Goal: Task Accomplishment & Management: Manage account settings

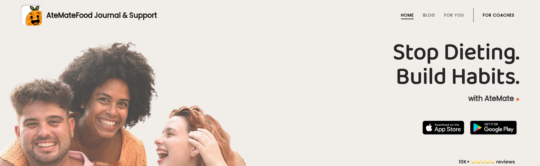
click at [500, 14] on link "For Coaches" at bounding box center [499, 15] width 32 height 5
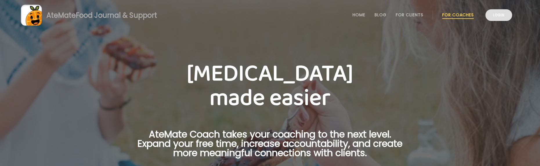
click at [503, 11] on link "Login" at bounding box center [498, 15] width 27 height 12
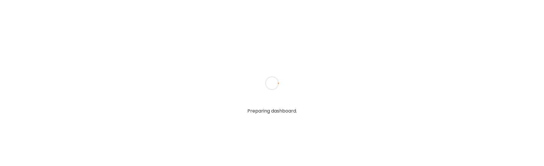
type input "**********"
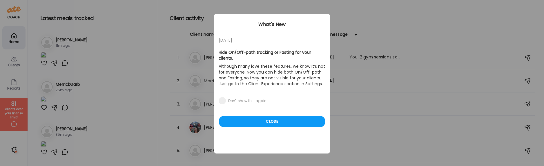
click at [260, 129] on div "05/27/23 Hide On/Off-path tracking or Fasting for your clients. Although many l…" at bounding box center [272, 83] width 116 height 139
click at [268, 121] on div "Close" at bounding box center [272, 121] width 107 height 12
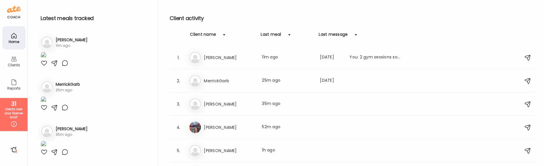
click at [46, 59] on img at bounding box center [44, 56] width 6 height 8
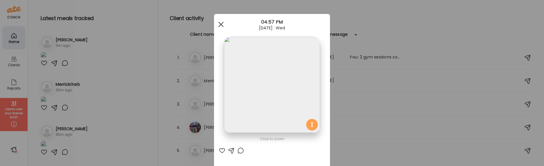
click at [218, 22] on span at bounding box center [220, 24] width 5 height 5
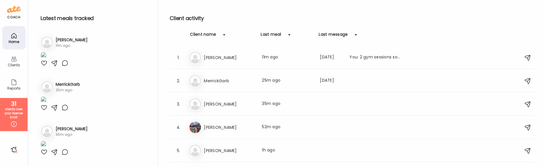
click at [58, 41] on h3 "Alec" at bounding box center [72, 40] width 32 height 6
click at [57, 39] on h3 "Alec" at bounding box center [72, 40] width 32 height 6
click at [60, 40] on h3 "Alec" at bounding box center [72, 40] width 32 height 6
click at [244, 57] on h3 "Alec" at bounding box center [229, 57] width 51 height 7
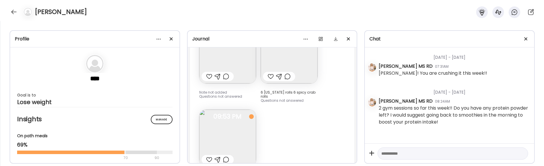
scroll to position [3767, 0]
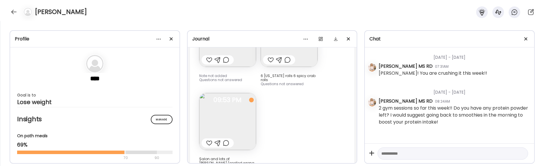
click at [235, 102] on img at bounding box center [227, 121] width 57 height 57
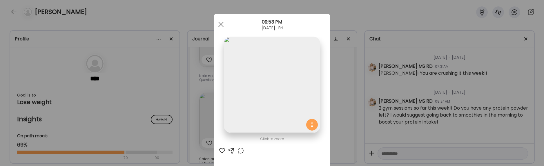
click at [356, 118] on div "Ate Coach Dashboard Wahoo! It’s official Take a moment to set up your Coach Pro…" at bounding box center [272, 83] width 544 height 166
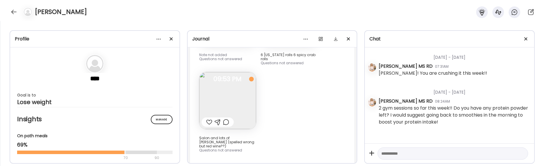
scroll to position [3786, 0]
click at [249, 93] on img at bounding box center [227, 102] width 57 height 57
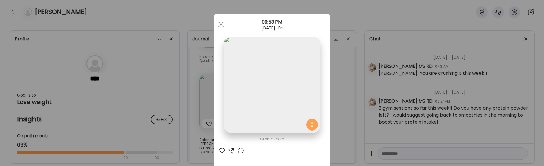
click at [195, 104] on div "Ate Coach Dashboard Wahoo! It’s official Take a moment to set up your Coach Pro…" at bounding box center [272, 83] width 544 height 166
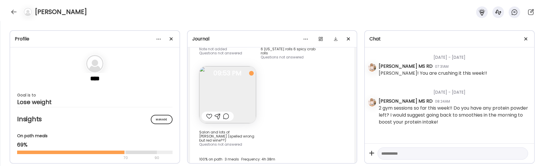
scroll to position [3796, 0]
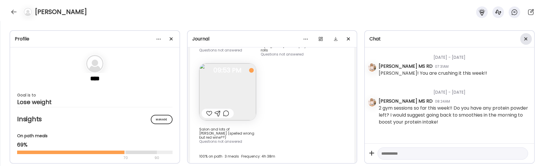
click at [527, 37] on div at bounding box center [526, 39] width 12 height 12
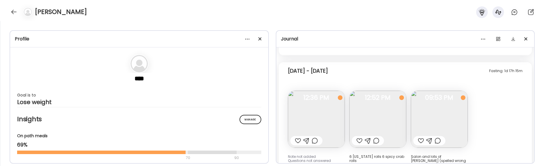
scroll to position [3126, 0]
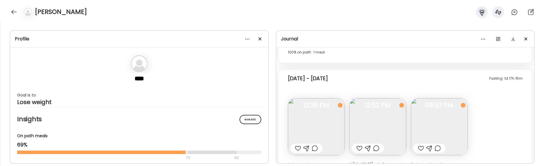
click at [463, 127] on img at bounding box center [439, 126] width 57 height 57
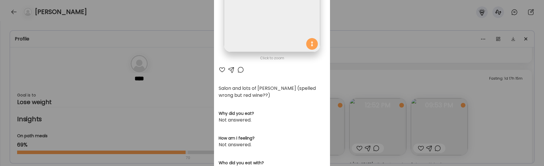
scroll to position [79, 0]
click at [466, 76] on div "Ate Coach Dashboard Wahoo! It’s official Take a moment to set up your Coach Pro…" at bounding box center [272, 83] width 544 height 166
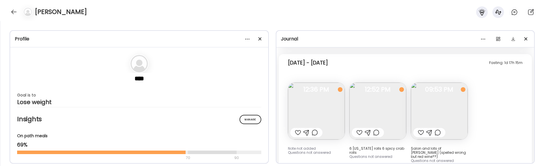
scroll to position [3141, 0]
click at [526, 102] on div "Fasting: 1d 17h 15m Friday - Sep 26 Note not added Questions not answered 12:36…" at bounding box center [405, 121] width 253 height 132
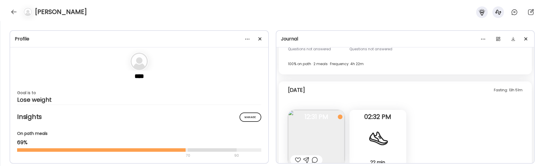
scroll to position [3420, 0]
click at [316, 115] on img at bounding box center [316, 137] width 57 height 57
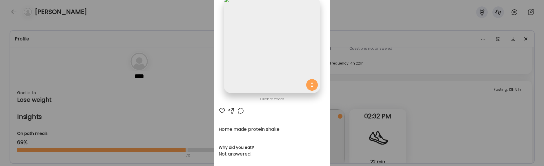
scroll to position [34, 0]
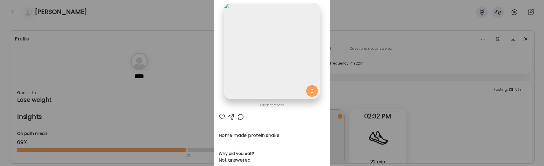
click at [449, 133] on div "Ate Coach Dashboard Wahoo! It’s official Take a moment to set up your Coach Pro…" at bounding box center [272, 83] width 544 height 166
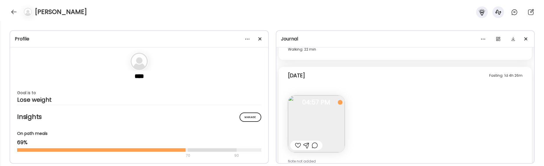
scroll to position [3570, 0]
click at [342, 98] on img at bounding box center [316, 125] width 57 height 57
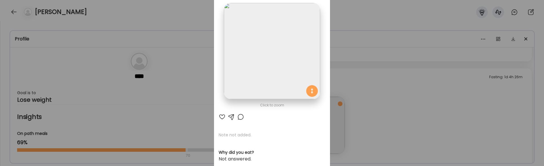
click at [385, 75] on div "Ate Coach Dashboard Wahoo! It’s official Take a moment to set up your Coach Pro…" at bounding box center [272, 83] width 544 height 166
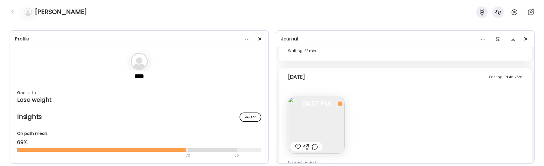
click at [334, 97] on img at bounding box center [316, 125] width 57 height 57
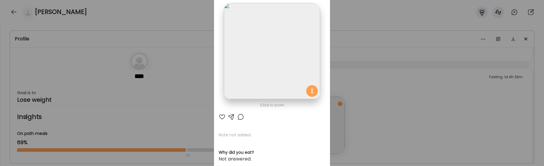
click at [387, 137] on div "Ate Coach Dashboard Wahoo! It’s official Take a moment to set up your Coach Pro…" at bounding box center [272, 83] width 544 height 166
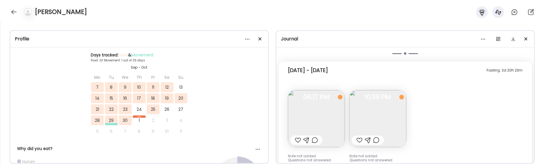
scroll to position [3306, 0]
click at [331, 99] on img at bounding box center [316, 121] width 57 height 57
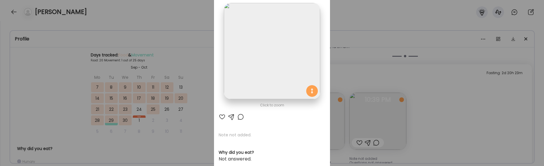
click at [444, 95] on div "Ate Coach Dashboard Wahoo! It’s official Take a moment to set up your Coach Pro…" at bounding box center [272, 83] width 544 height 166
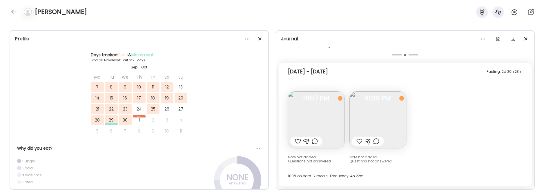
scroll to position [3310, 0]
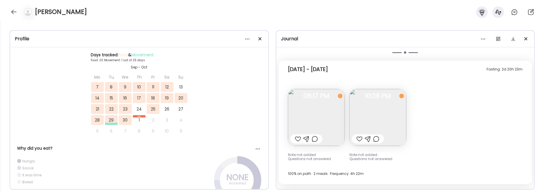
click at [331, 99] on img at bounding box center [316, 117] width 57 height 57
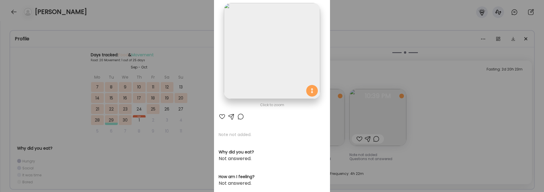
click at [487, 110] on div "Ate Coach Dashboard Wahoo! It’s official Take a moment to set up your Coach Pro…" at bounding box center [272, 96] width 544 height 192
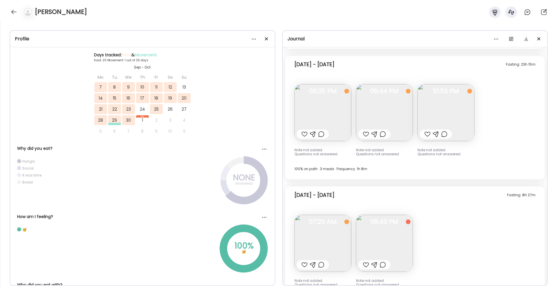
scroll to position [1820, 0]
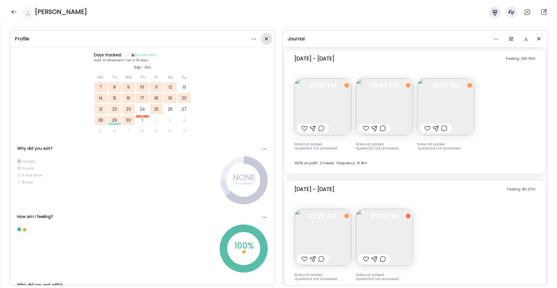
click at [266, 39] on span at bounding box center [265, 38] width 3 height 3
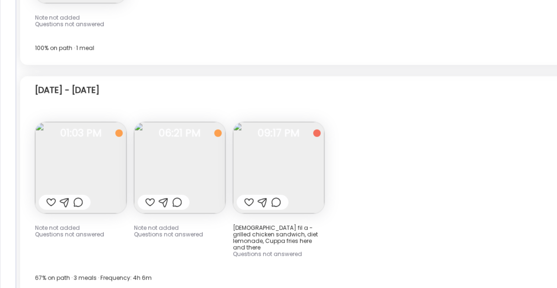
scroll to position [2115, 0]
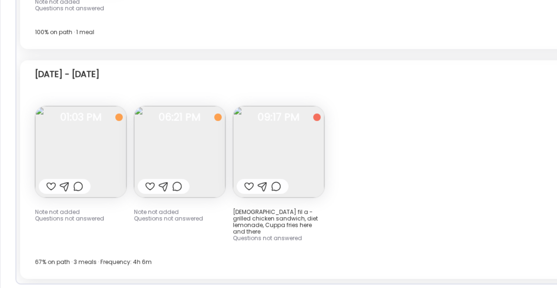
click at [169, 165] on img at bounding box center [173, 203] width 57 height 57
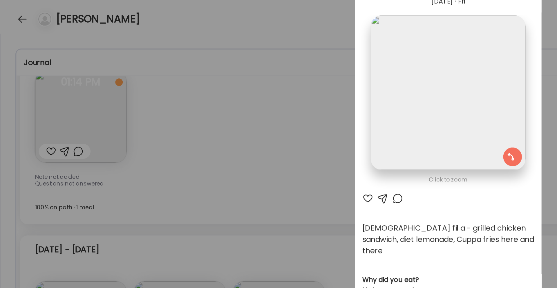
scroll to position [32, 0]
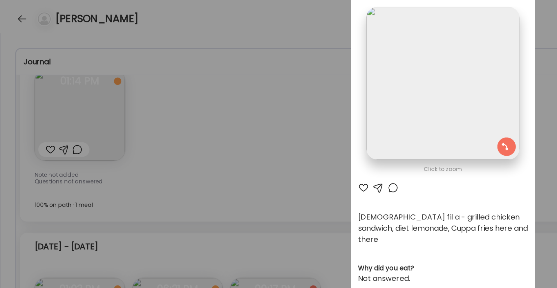
click at [152, 122] on div "Ate Coach Dashboard Wahoo! It’s official Take a moment to set up your Coach Pro…" at bounding box center [278, 144] width 557 height 288
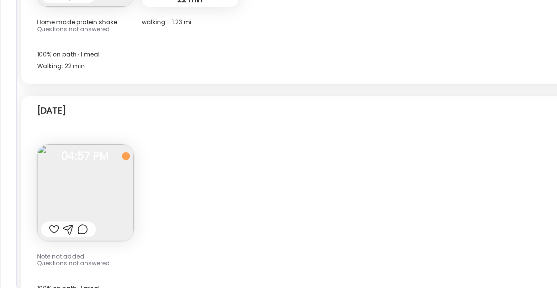
scroll to position [0, 0]
